Goal: Transaction & Acquisition: Purchase product/service

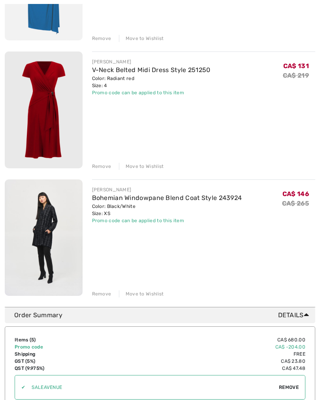
scroll to position [453, 0]
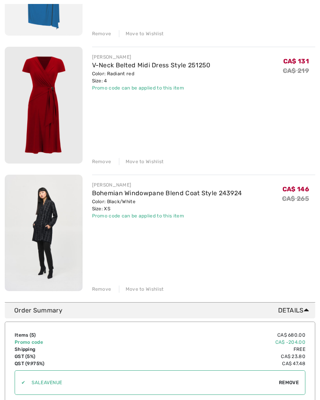
click at [102, 288] on div "Remove" at bounding box center [101, 289] width 19 height 7
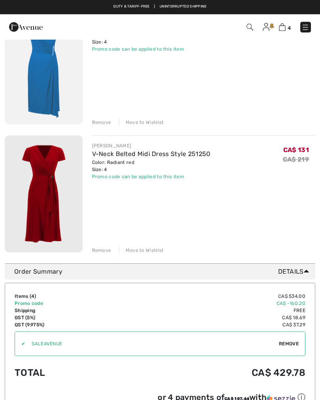
scroll to position [357, 0]
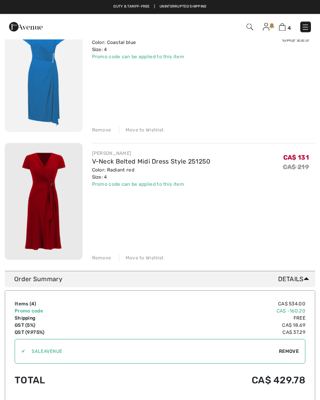
click at [98, 131] on div "Remove" at bounding box center [101, 130] width 19 height 7
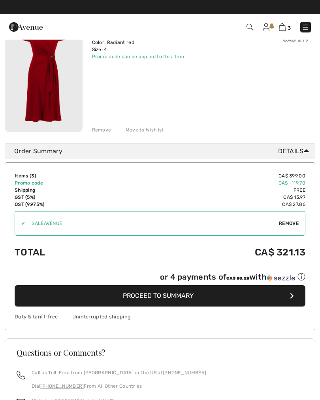
click at [162, 301] on button "Proceed to Summary" at bounding box center [160, 295] width 291 height 21
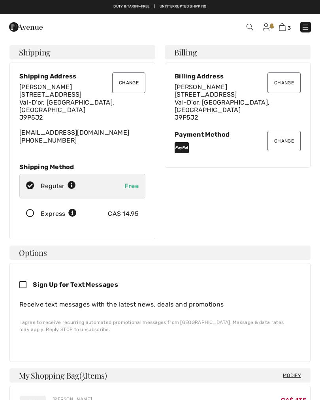
click at [284, 138] on button "Change" at bounding box center [284, 141] width 33 height 21
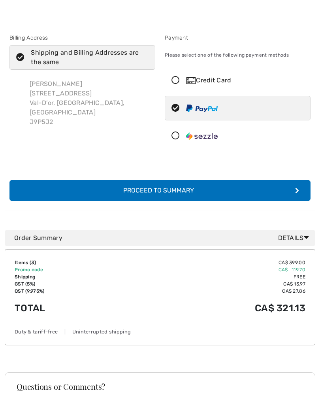
click at [179, 80] on icon at bounding box center [175, 80] width 21 height 8
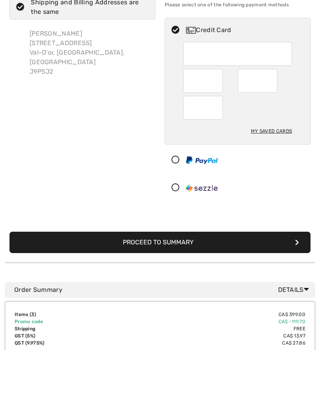
click at [189, 282] on button "Proceed to Summary" at bounding box center [159, 292] width 301 height 21
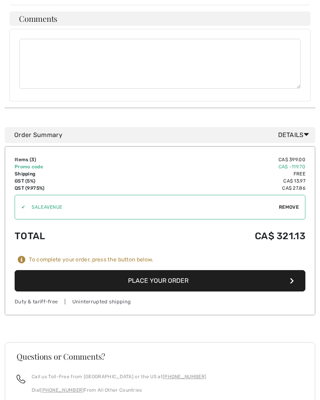
scroll to position [544, 0]
click at [181, 274] on button "Place Your Order" at bounding box center [160, 280] width 291 height 21
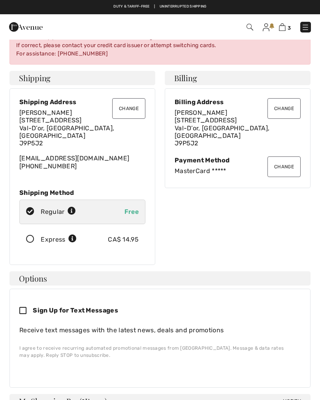
scroll to position [0, 0]
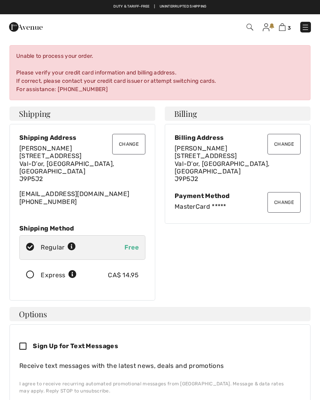
click at [282, 200] on button "Change" at bounding box center [284, 202] width 33 height 21
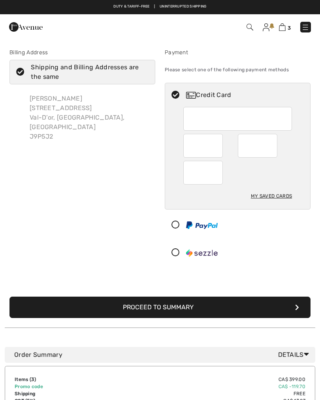
click at [303, 30] on img at bounding box center [306, 27] width 8 height 8
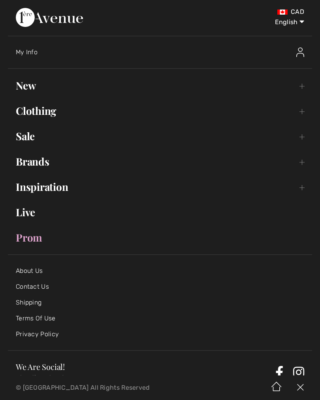
click at [33, 214] on link "Live" at bounding box center [160, 211] width 305 height 17
